Goal: Task Accomplishment & Management: Use online tool/utility

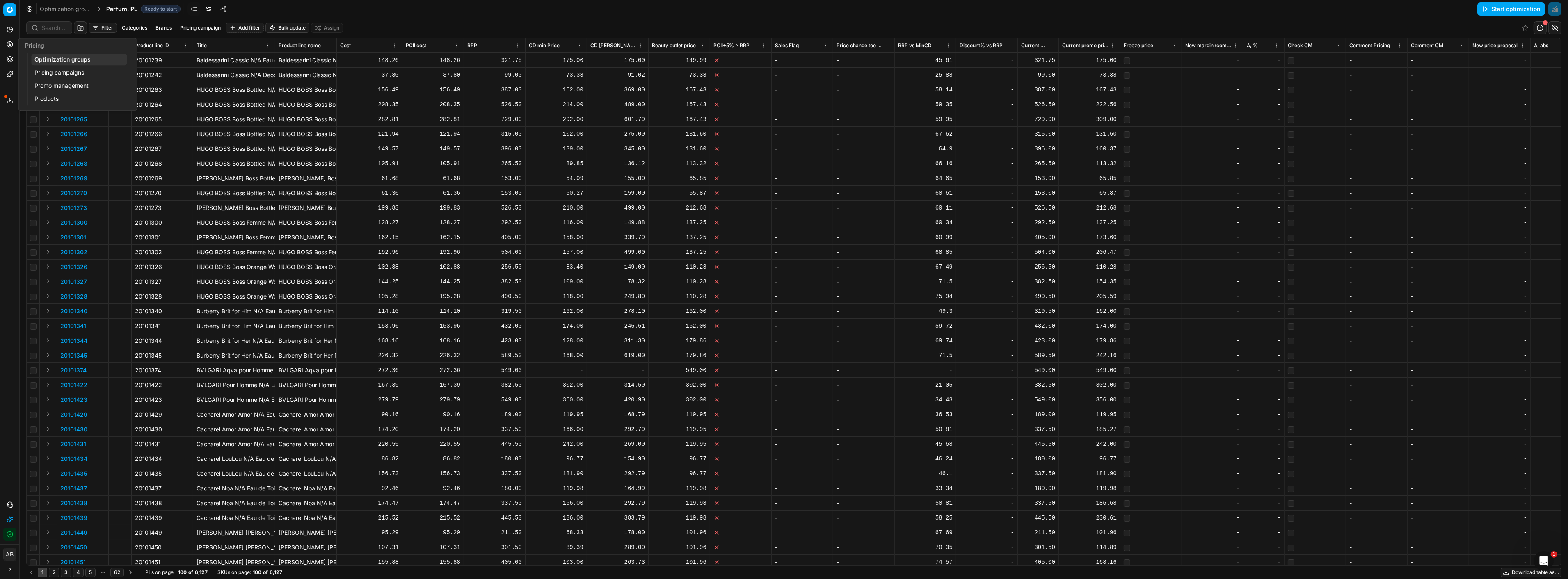
click at [34, 52] on div "Pricing" at bounding box center [77, 46] width 118 height 15
click at [54, 62] on link "Optimization groups" at bounding box center [79, 59] width 96 height 12
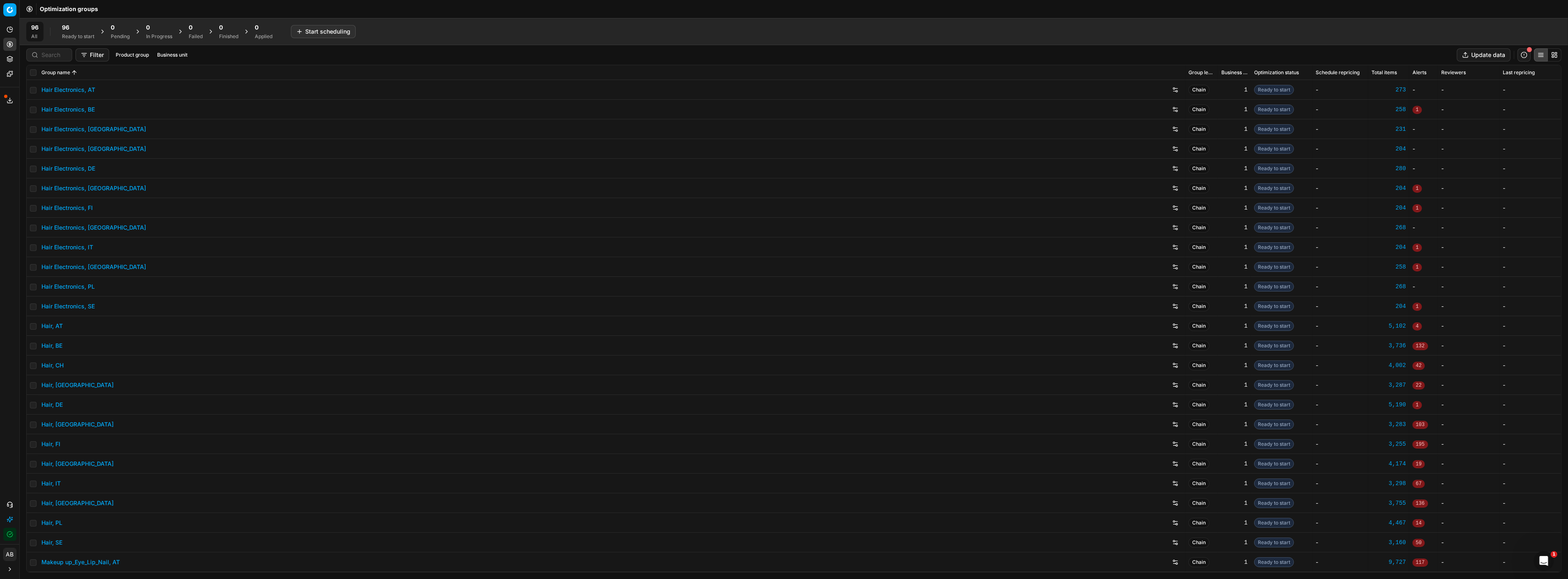
click at [33, 25] on span "96" at bounding box center [35, 27] width 7 height 8
click at [75, 32] on div "96 Ready to start" at bounding box center [78, 31] width 32 height 16
click at [128, 29] on button "Start All" at bounding box center [113, 32] width 32 height 13
